Goal: Task Accomplishment & Management: Complete application form

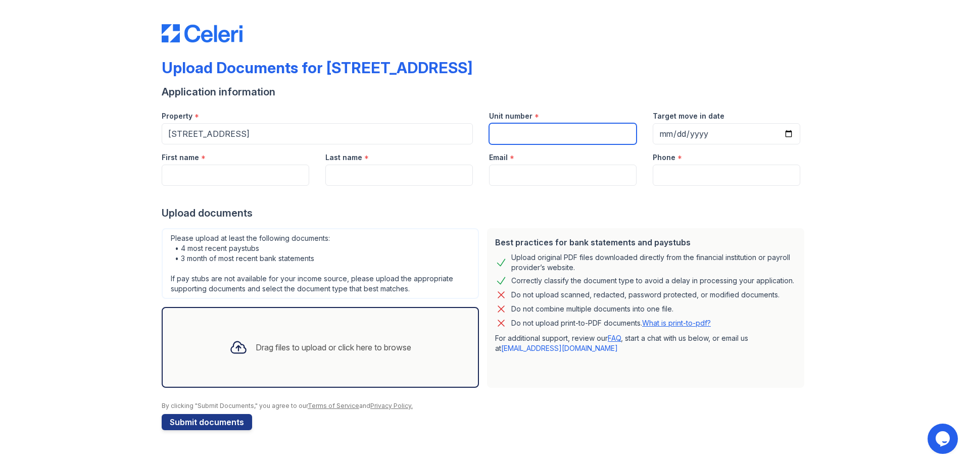
click at [543, 134] on input "Unit number" at bounding box center [562, 133] width 147 height 21
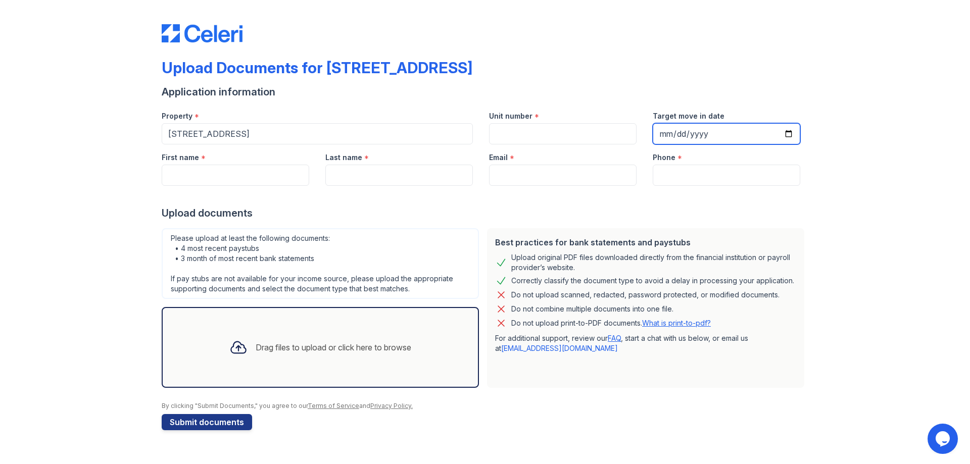
click at [706, 134] on input "Target move in date" at bounding box center [726, 133] width 147 height 21
click at [731, 133] on input "Target move in date" at bounding box center [726, 133] width 147 height 21
click at [665, 134] on input "Target move in date" at bounding box center [726, 133] width 147 height 21
type input "[DATE]"
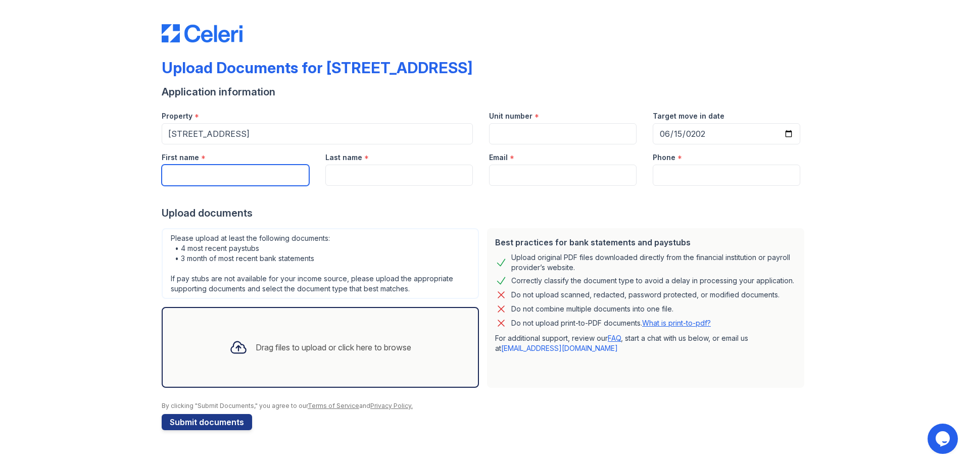
click at [233, 165] on input "First name" at bounding box center [235, 175] width 147 height 21
type input "[PERSON_NAME]"
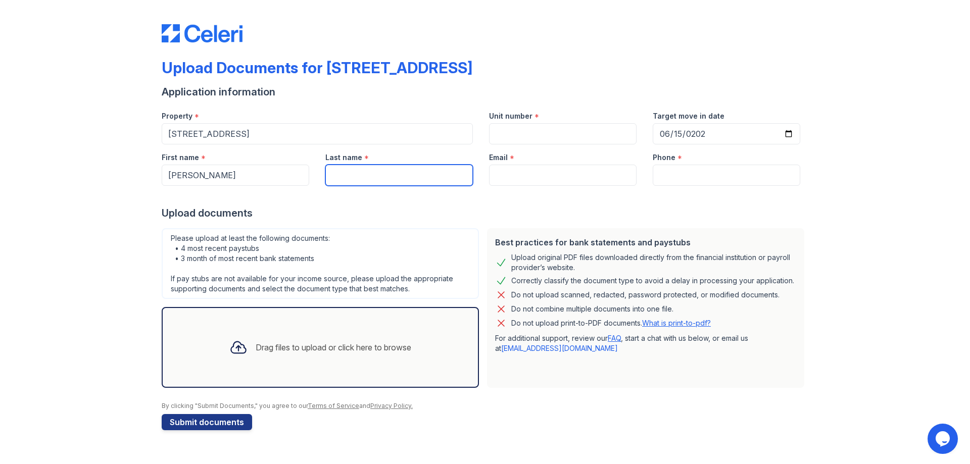
click at [379, 177] on input "Last name" at bounding box center [398, 175] width 147 height 21
type input "[PERSON_NAME]"
click at [537, 164] on div "Email *" at bounding box center [562, 154] width 147 height 20
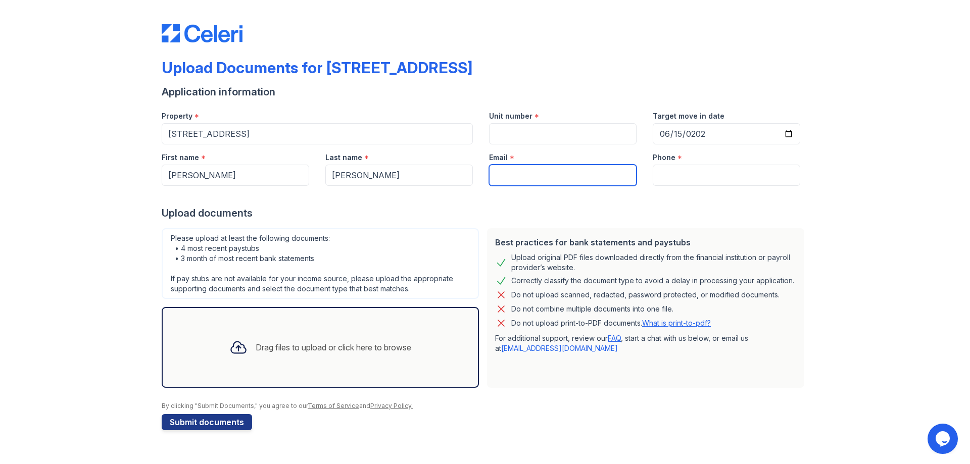
click at [537, 177] on input "Email" at bounding box center [562, 175] width 147 height 21
type input "[EMAIL_ADDRESS][DOMAIN_NAME]"
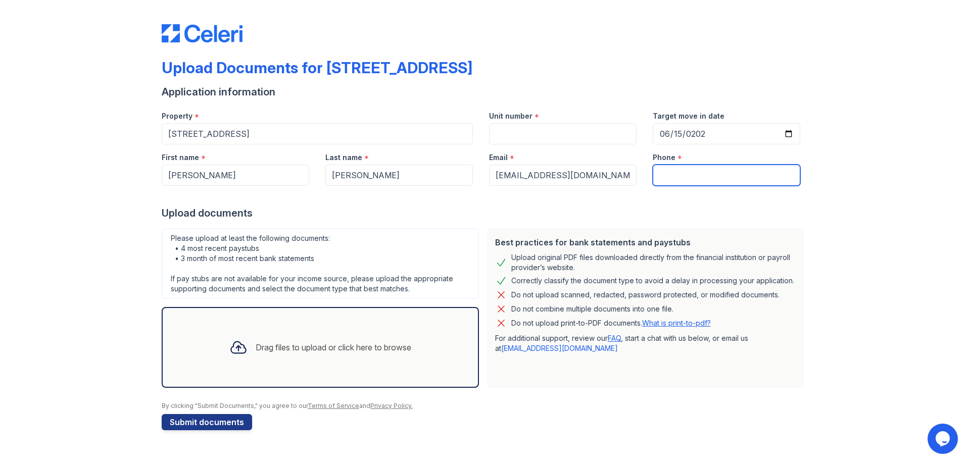
click at [659, 168] on input "Phone" at bounding box center [726, 175] width 147 height 21
type input "3364687718"
click at [564, 122] on div "Unit number *" at bounding box center [562, 113] width 147 height 20
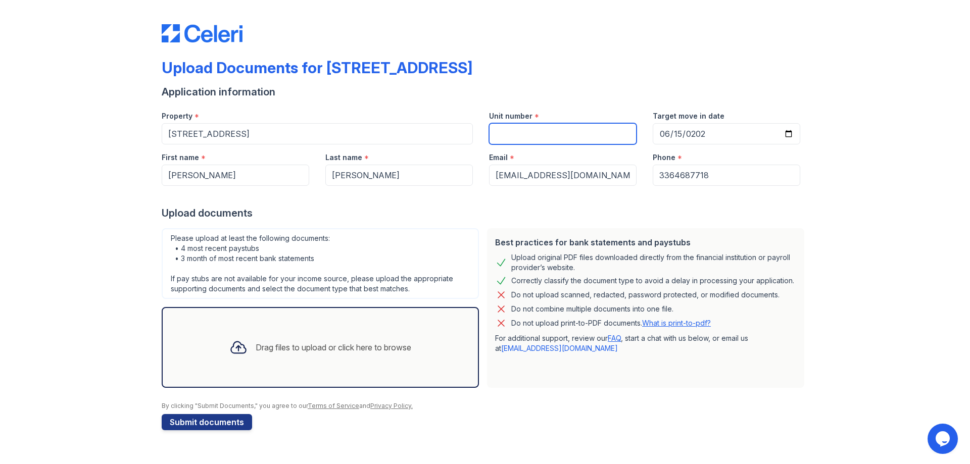
click at [565, 135] on input "Unit number" at bounding box center [562, 133] width 147 height 21
type input "19D (25A, 23E)"
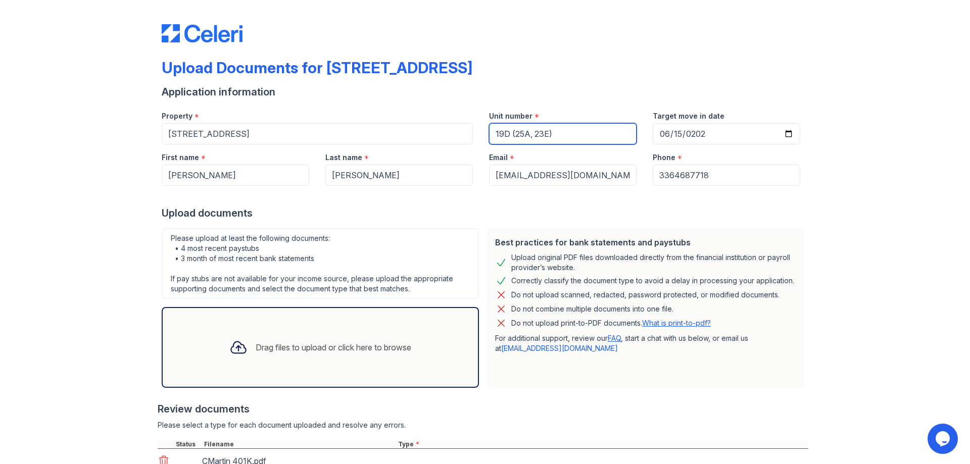
scroll to position [78, 0]
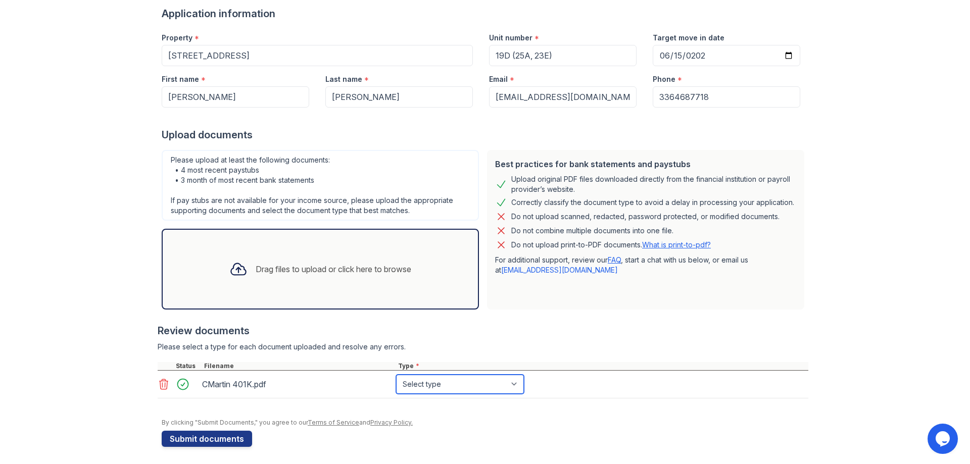
click at [471, 384] on select "Select type Paystub Bank Statement Offer Letter Tax Documents Benefit Award Let…" at bounding box center [460, 384] width 128 height 19
select select "investment_account_statement"
click at [396, 375] on select "Select type Paystub Bank Statement Offer Letter Tax Documents Benefit Award Let…" at bounding box center [460, 384] width 128 height 19
click at [198, 436] on button "Submit documents" at bounding box center [207, 439] width 90 height 16
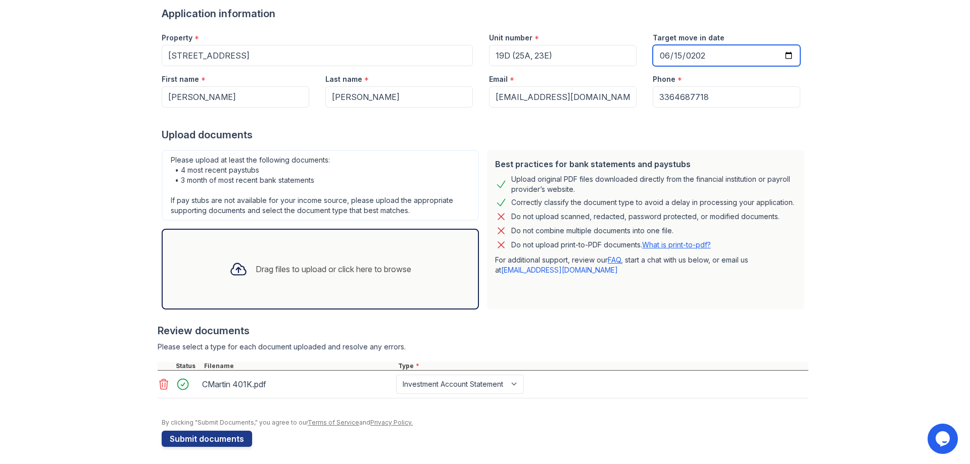
type input "[DATE]"
click at [223, 439] on button "Submit documents" at bounding box center [207, 439] width 90 height 16
